Goal: Task Accomplishment & Management: Manage account settings

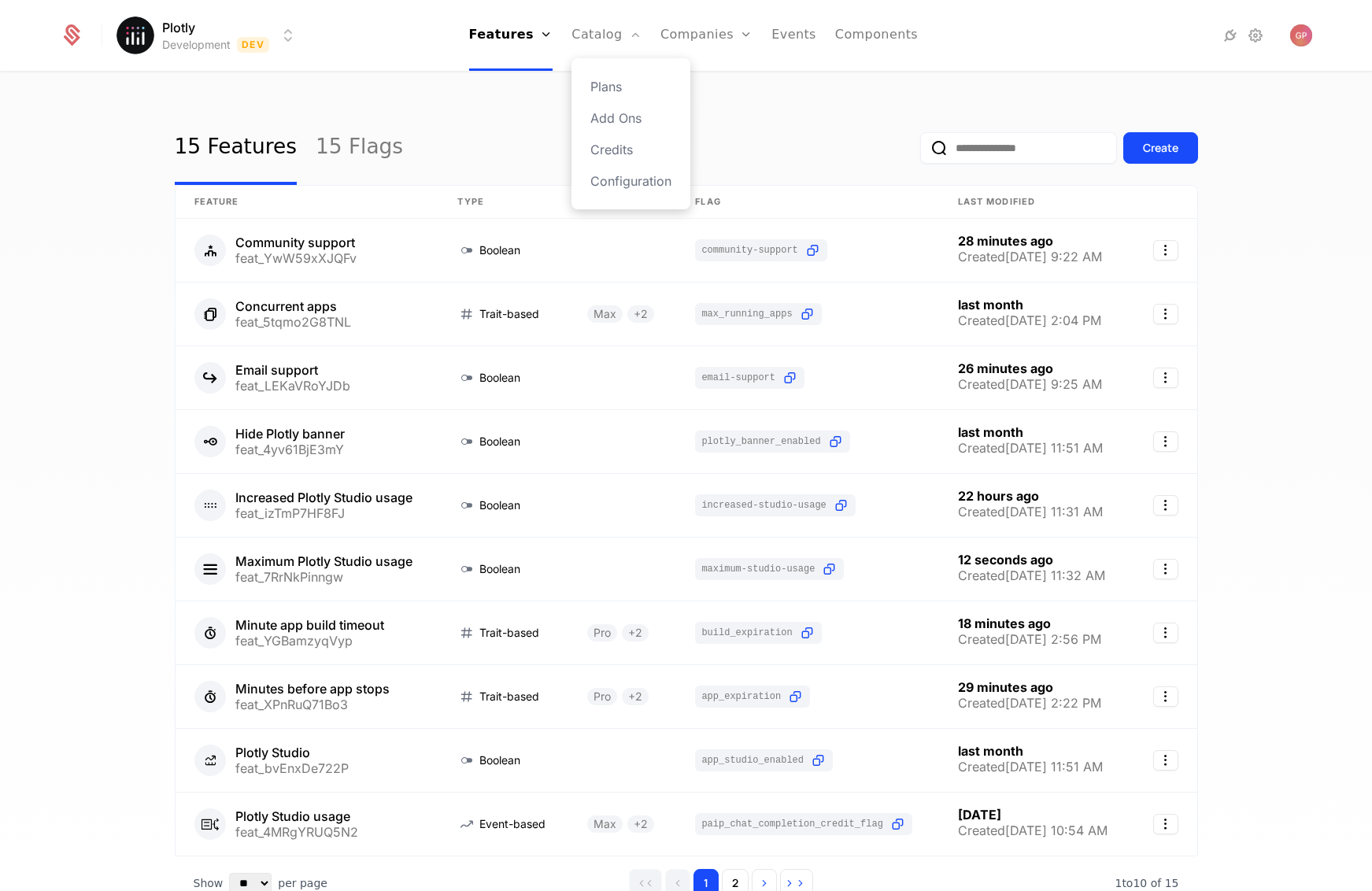
click at [600, 75] on div "Plans Add Ons Credits Configuration" at bounding box center [631, 133] width 119 height 152
click at [601, 91] on link "Plans" at bounding box center [631, 87] width 81 height 19
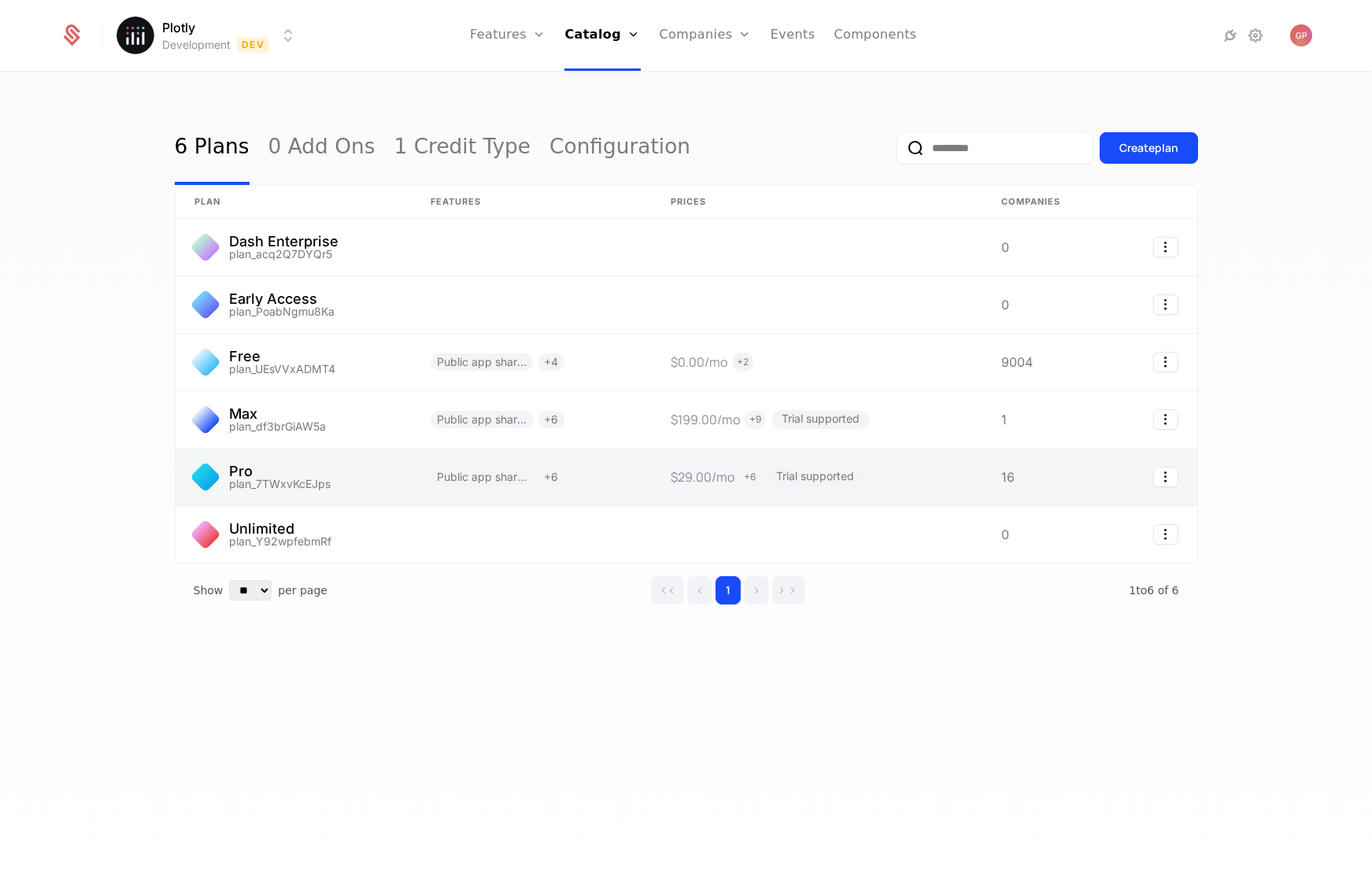
click at [374, 492] on link at bounding box center [293, 476] width 236 height 56
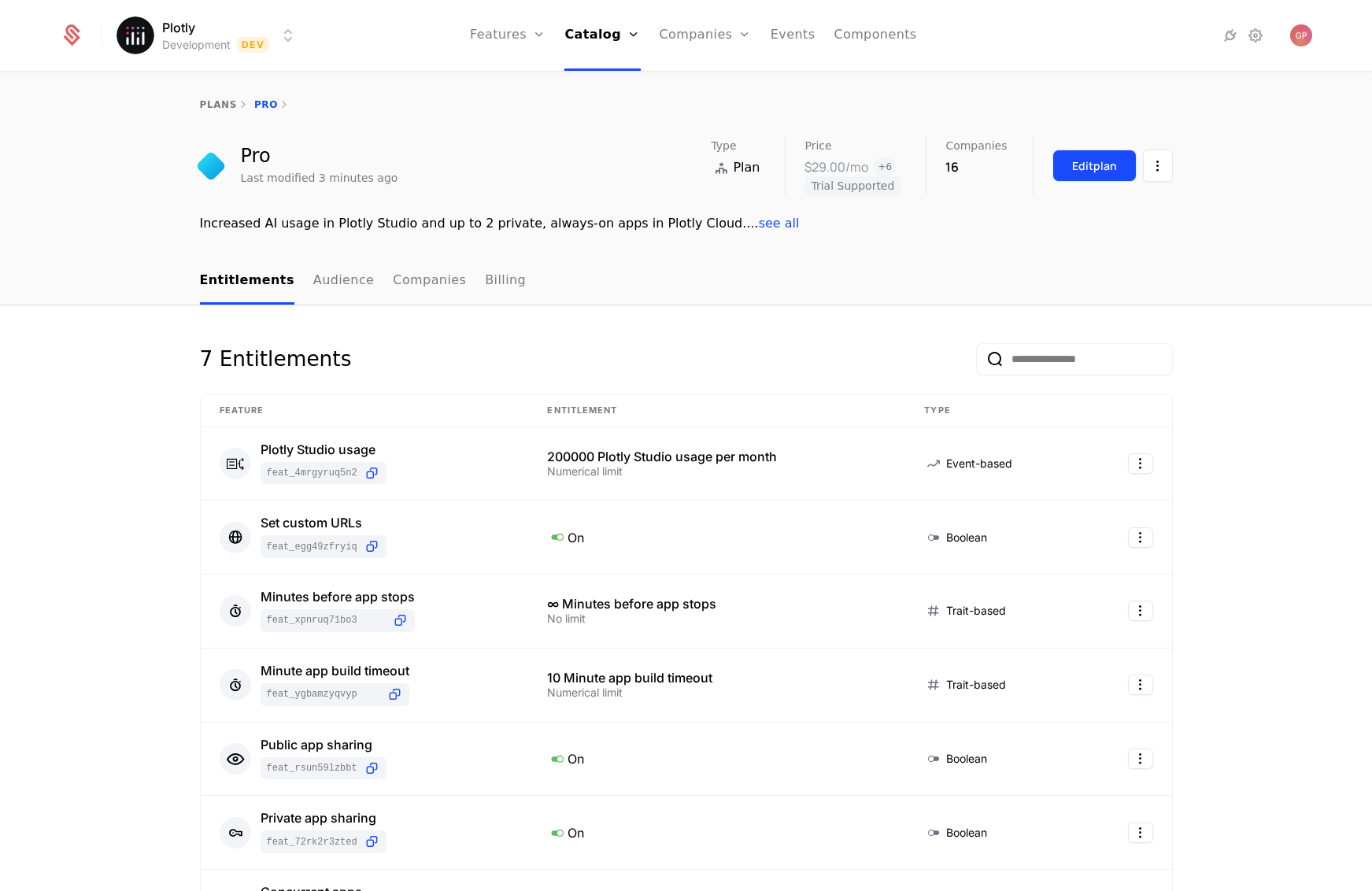
click at [1081, 169] on div "Edit plan" at bounding box center [1094, 166] width 45 height 16
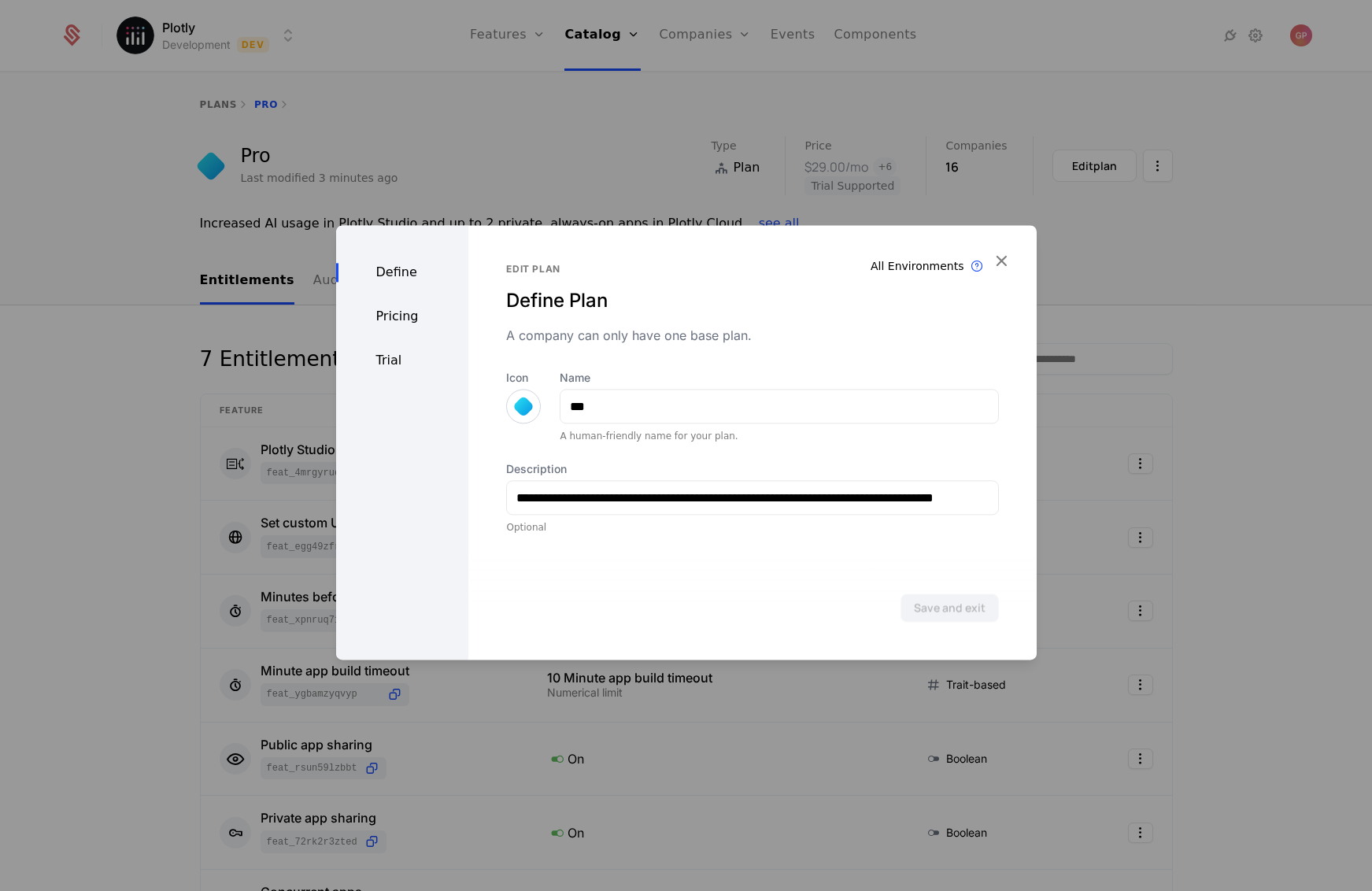
click at [398, 359] on div "Trial" at bounding box center [403, 361] width 133 height 19
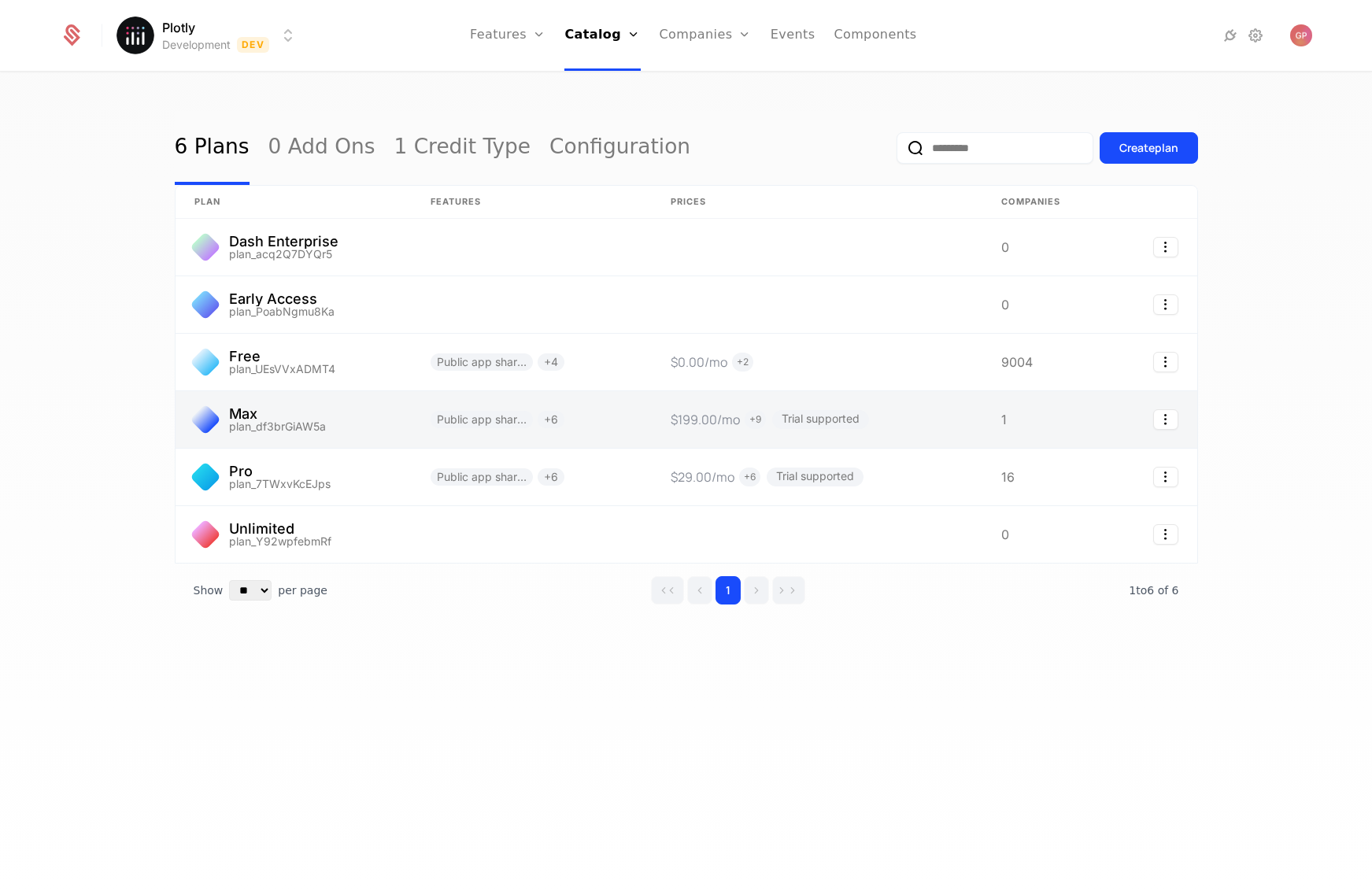
click at [284, 428] on link at bounding box center [293, 419] width 236 height 56
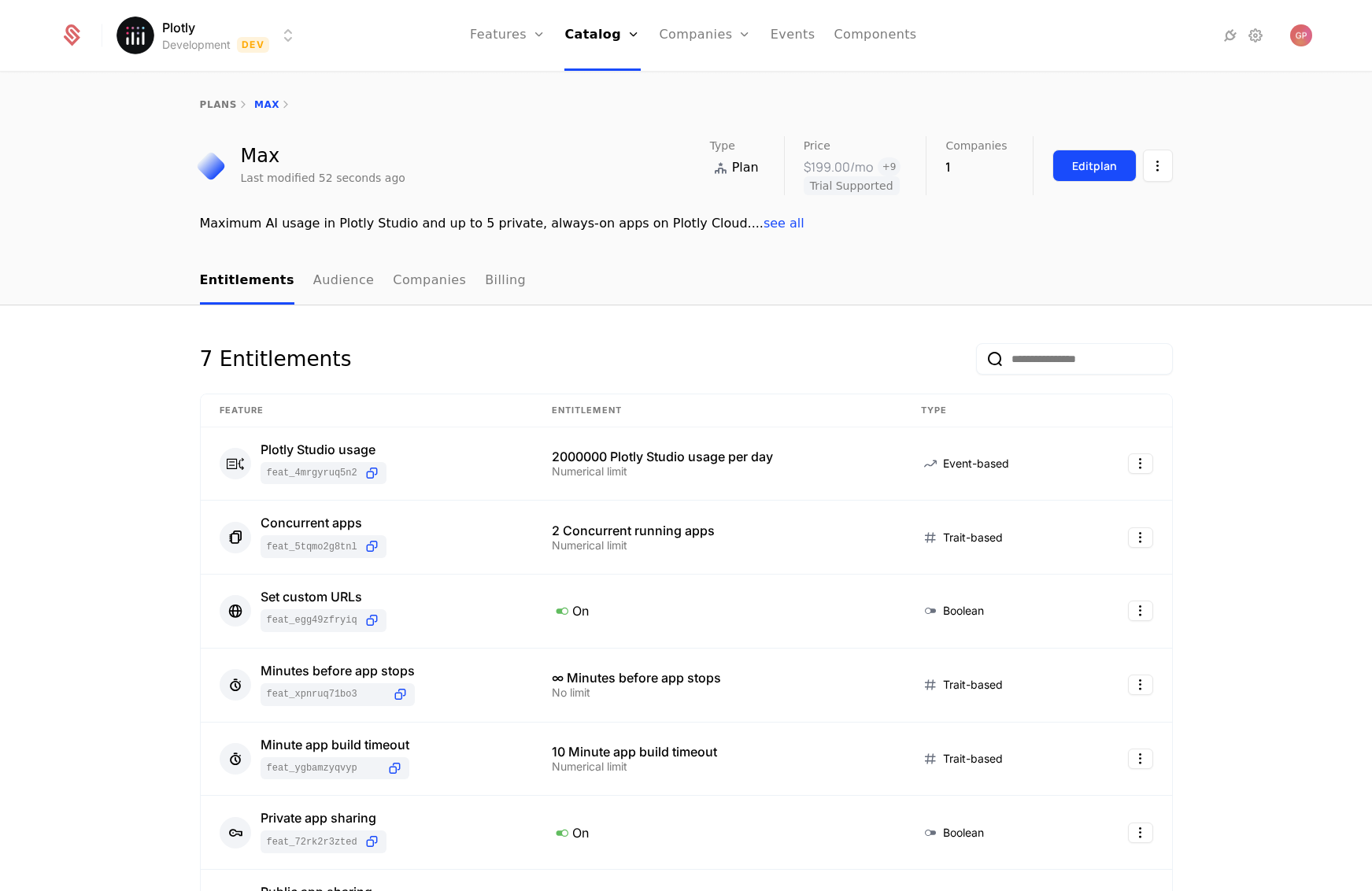
click at [1060, 170] on button "Edit plan" at bounding box center [1095, 166] width 84 height 32
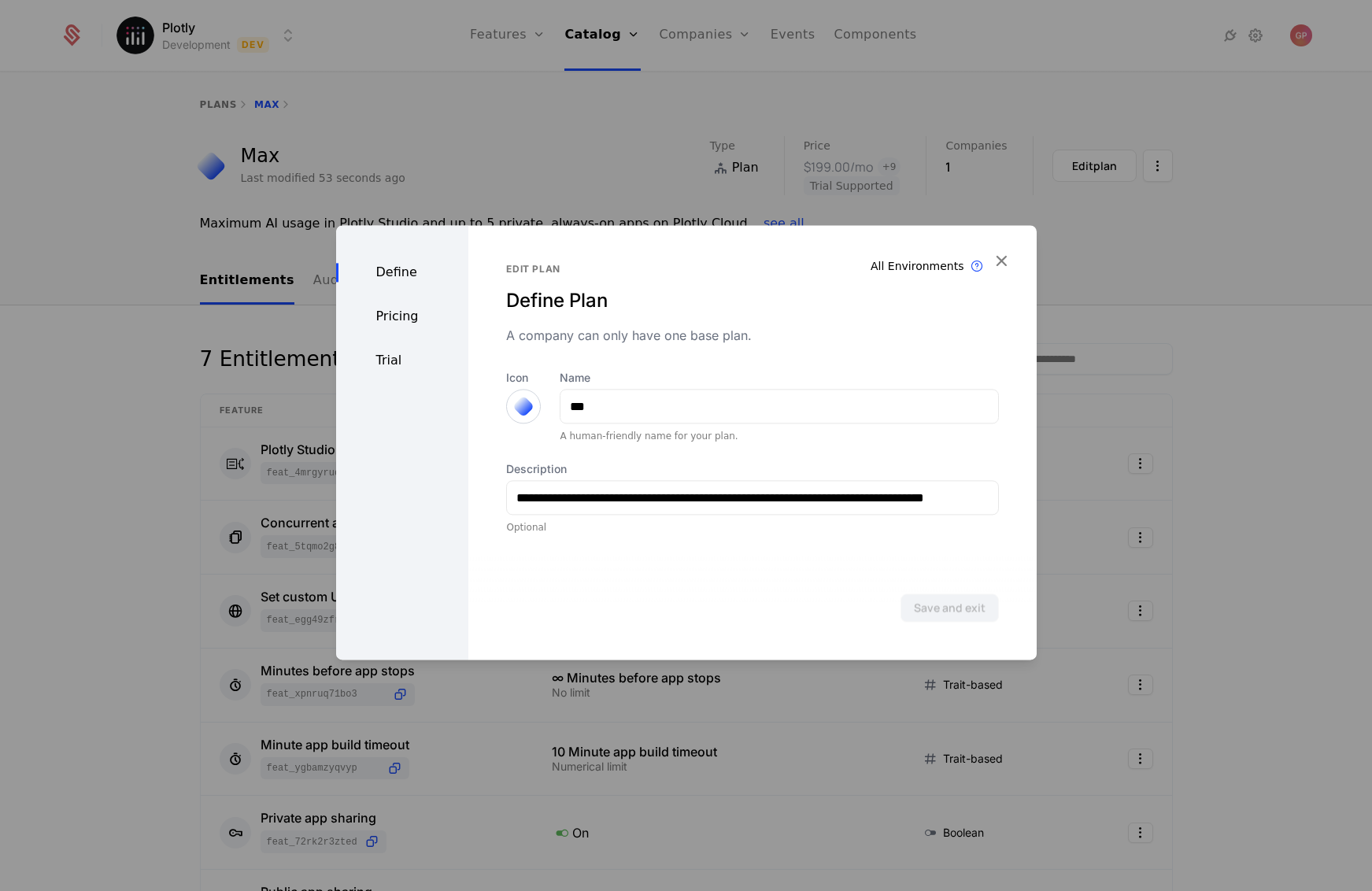
click at [375, 360] on div "Trial" at bounding box center [403, 361] width 133 height 19
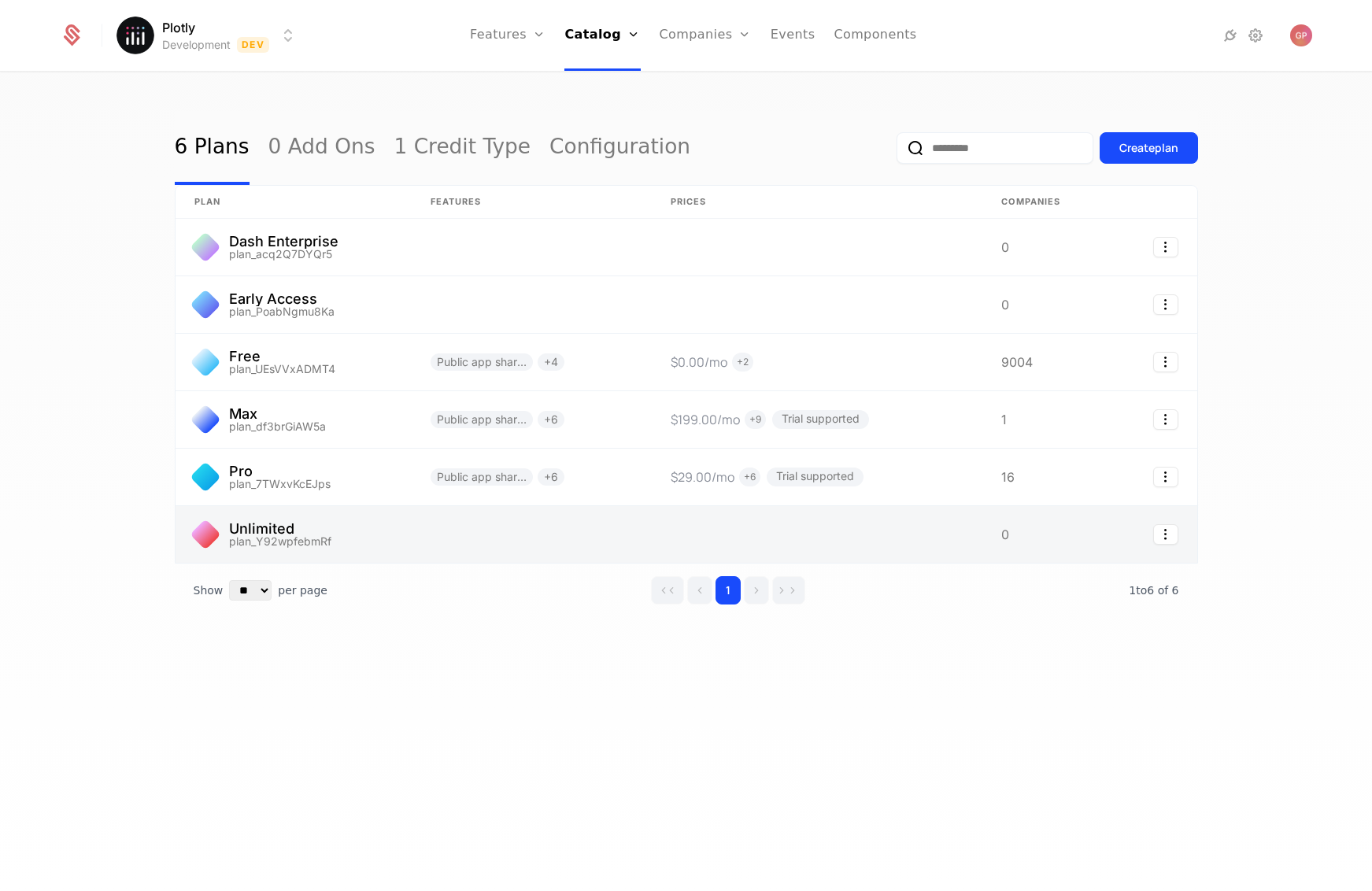
click at [401, 527] on link at bounding box center [293, 534] width 236 height 56
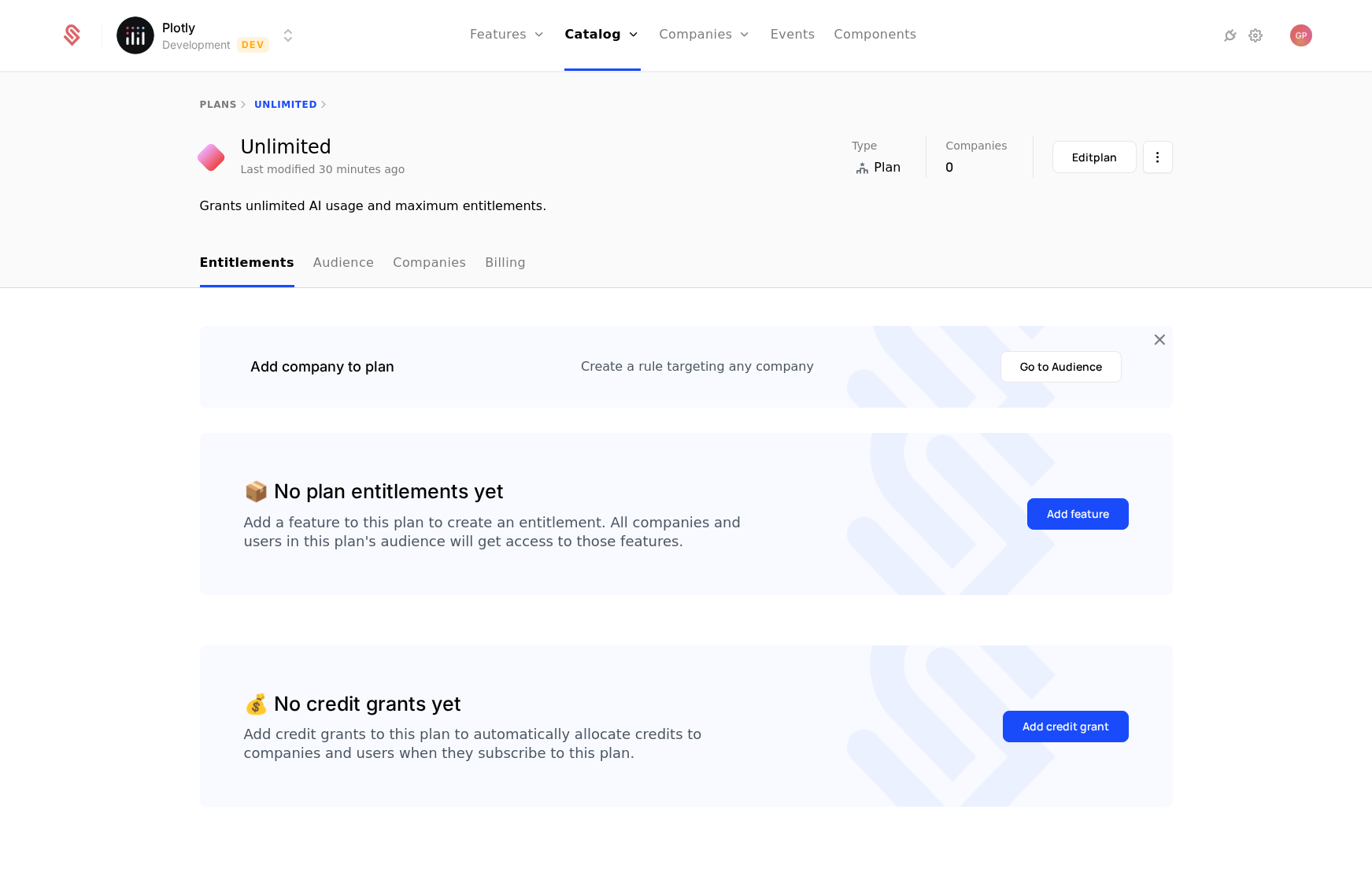
click at [105, 384] on div "Add company to plan Create a rule targeting any company Go to Audience 📦 No pla…" at bounding box center [686, 591] width 1372 height 607
